Goal: Browse casually

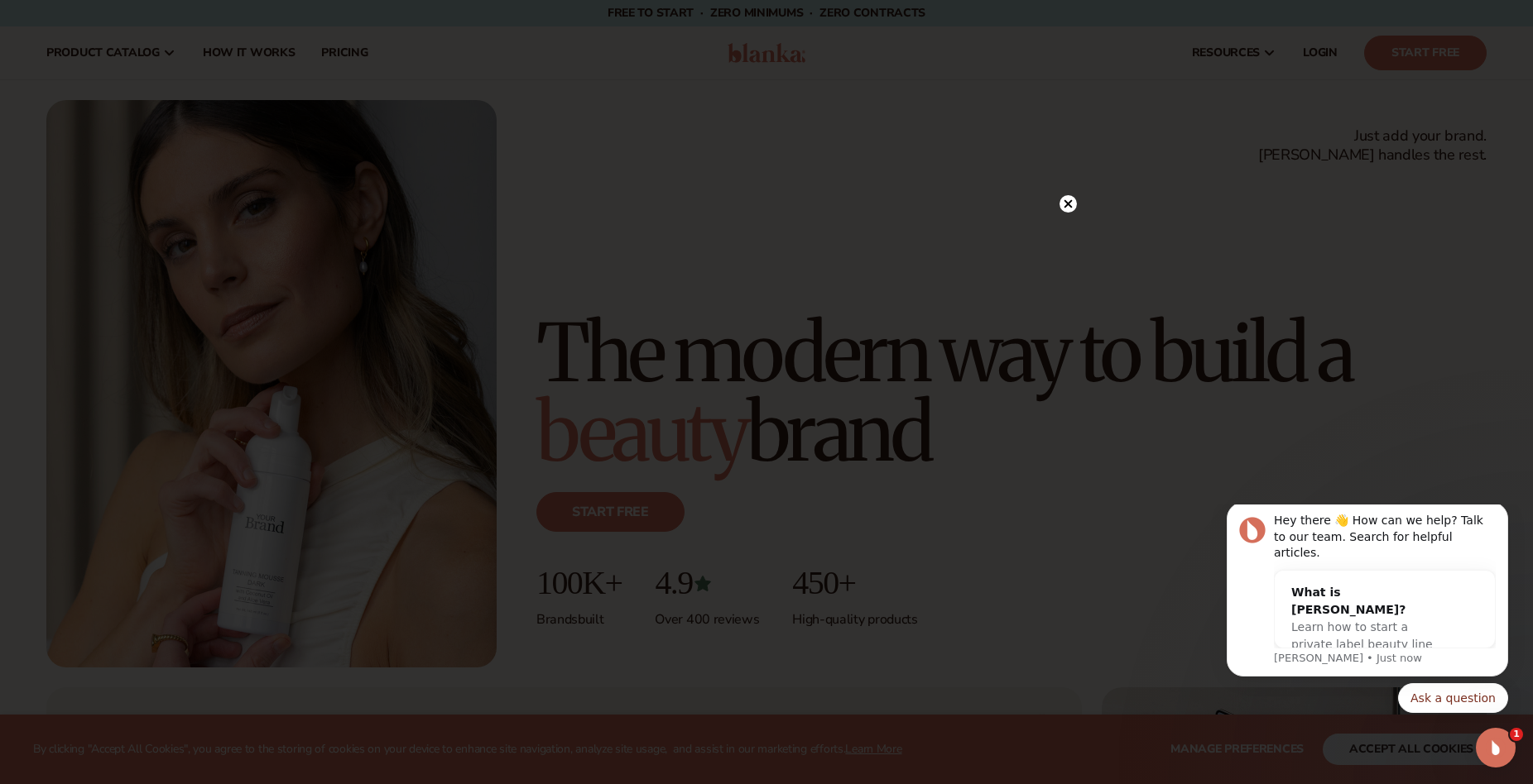
click at [1068, 201] on icon at bounding box center [1068, 203] width 8 height 8
